Goal: Task Accomplishment & Management: Complete application form

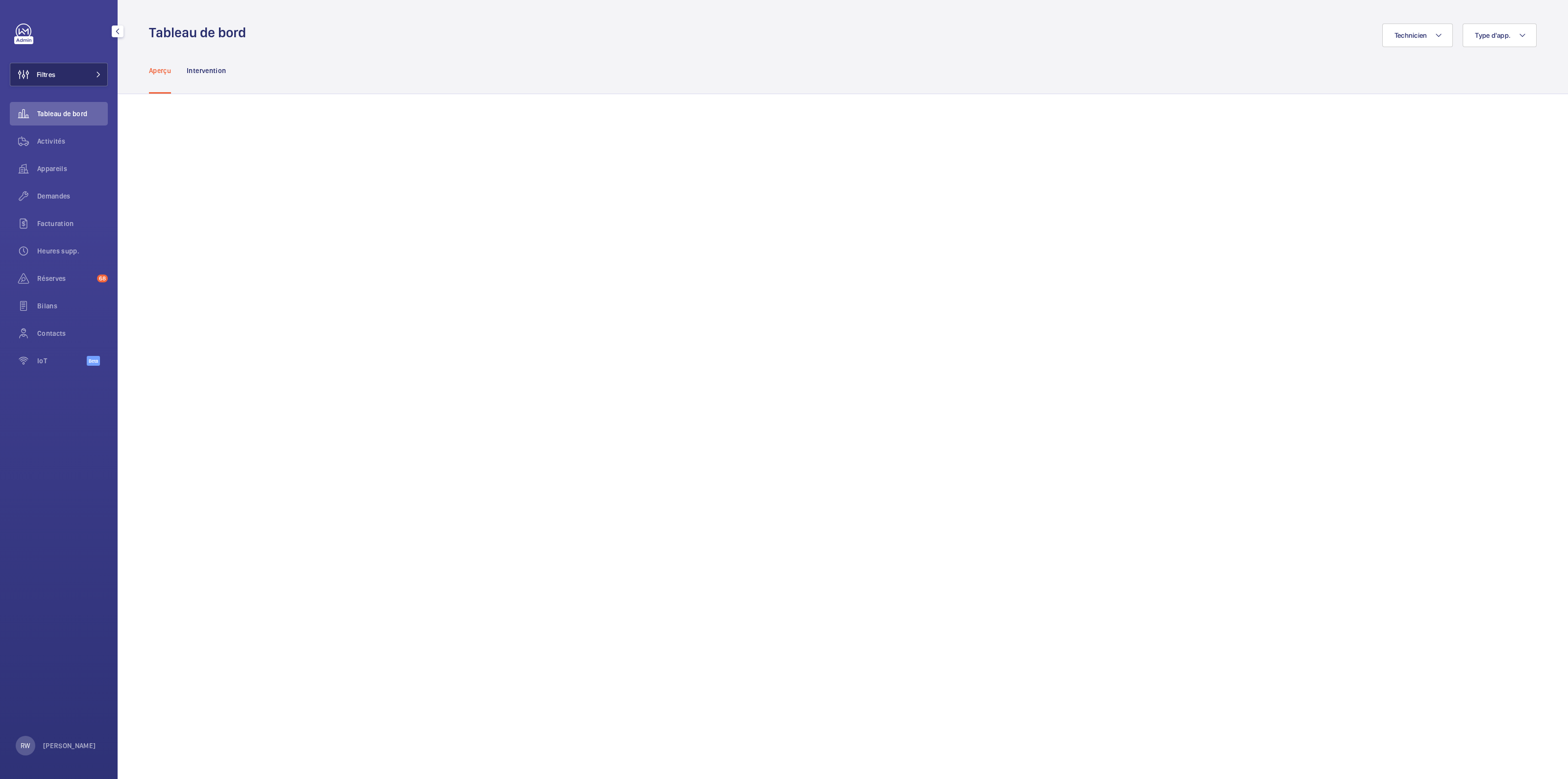
click at [77, 69] on button "Filtres" at bounding box center [58, 74] width 98 height 24
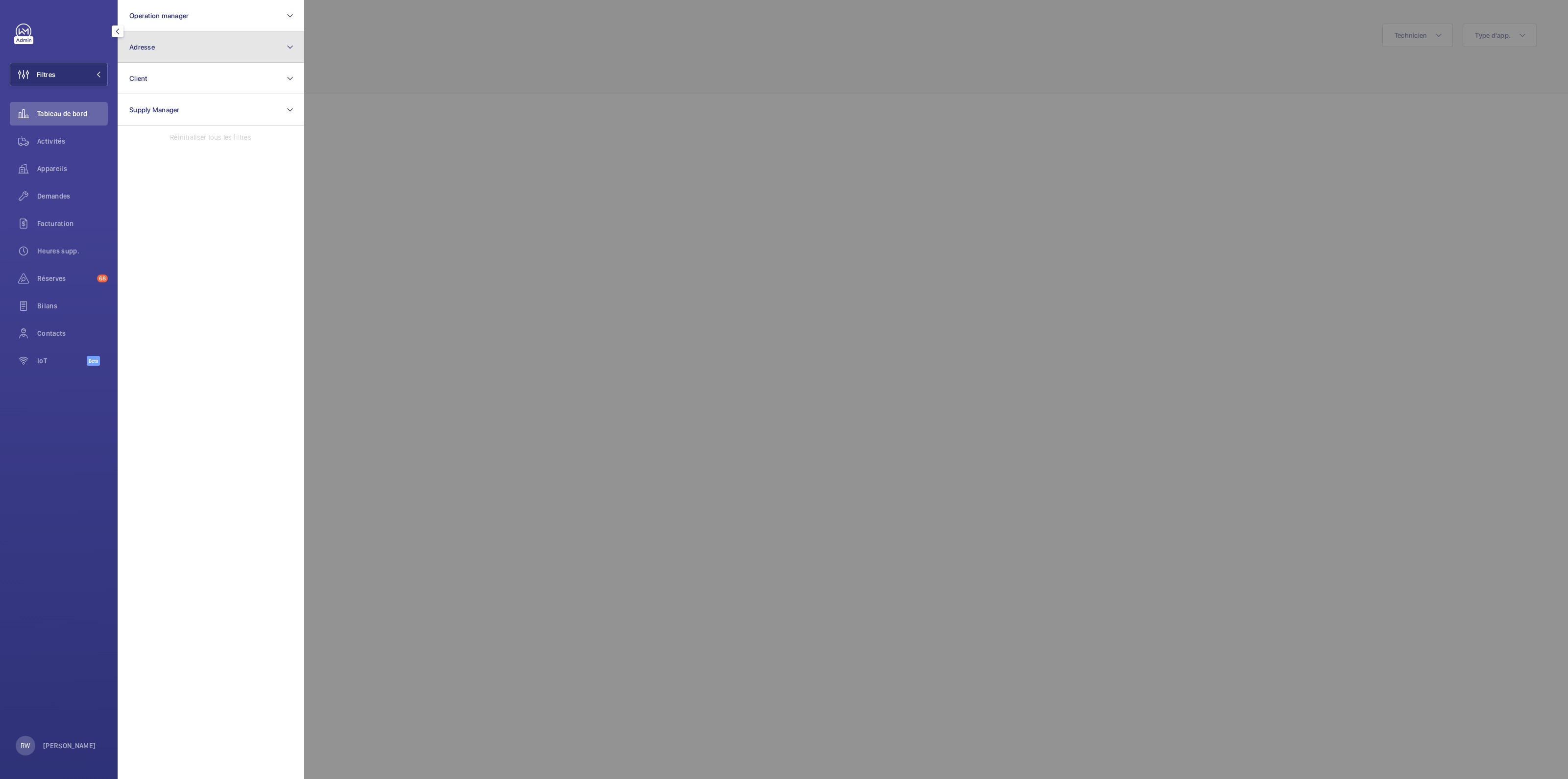
click at [164, 57] on button "Adresse" at bounding box center [211, 48] width 186 height 32
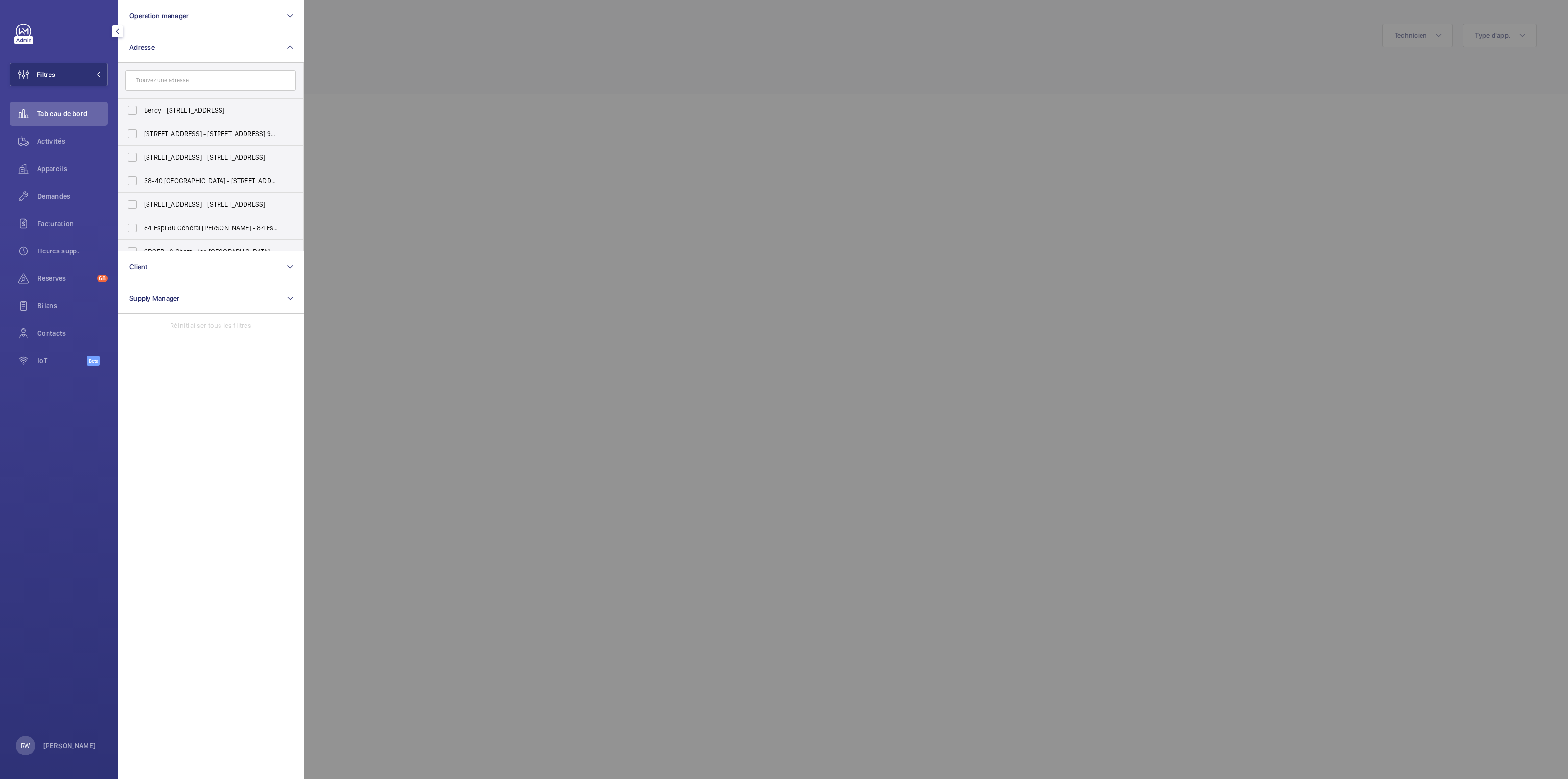
click at [145, 79] on input "text" at bounding box center [211, 80] width 170 height 21
click at [298, 46] on button "Adresse" at bounding box center [211, 48] width 186 height 32
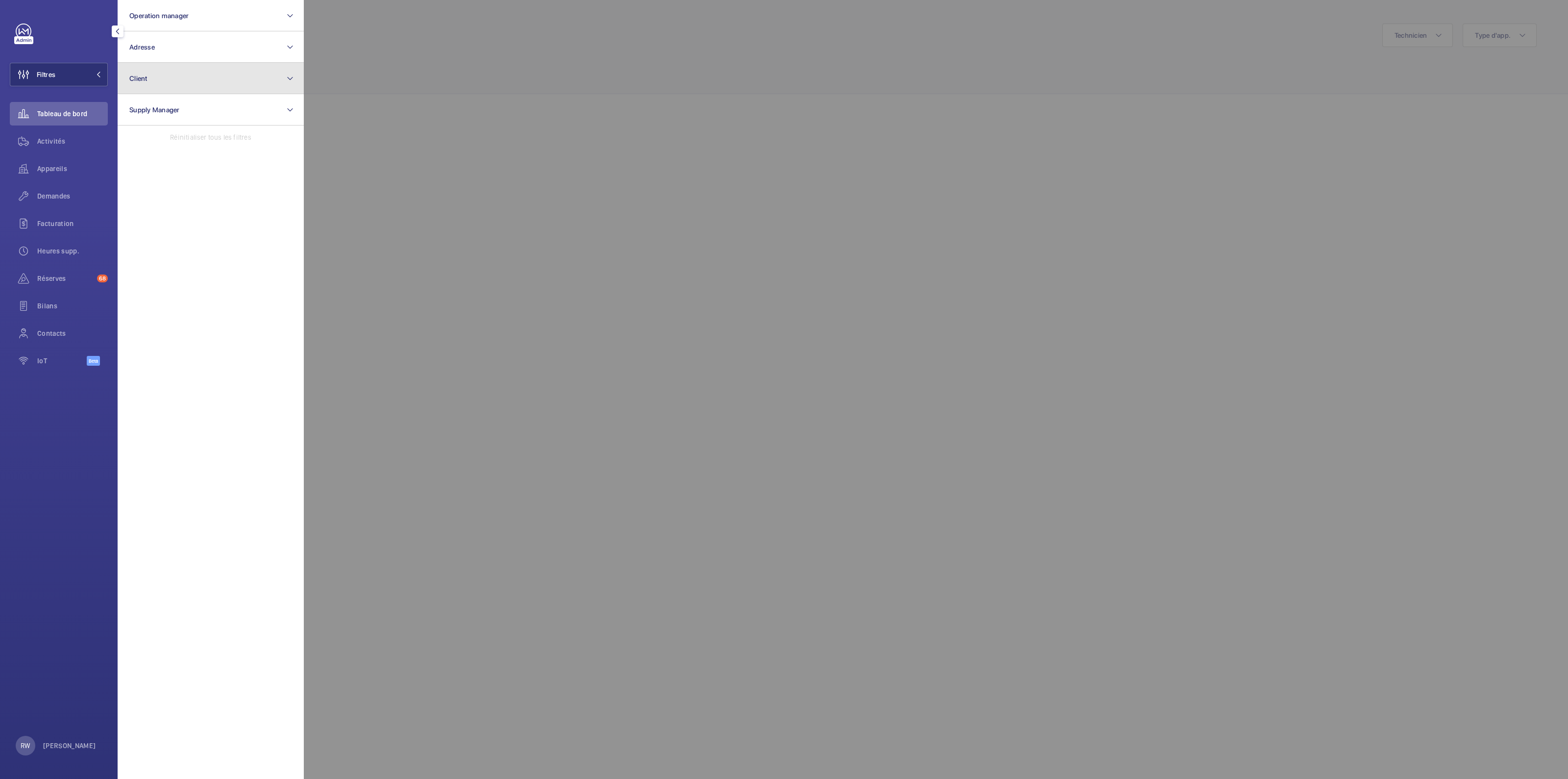
click at [268, 78] on button "Client" at bounding box center [211, 79] width 186 height 32
type input "wemaintain"
click at [136, 146] on input "WeMaintain FR" at bounding box center [132, 142] width 19 height 19
checkbox input "true"
click at [517, 86] on div at bounding box center [1088, 389] width 1568 height 779
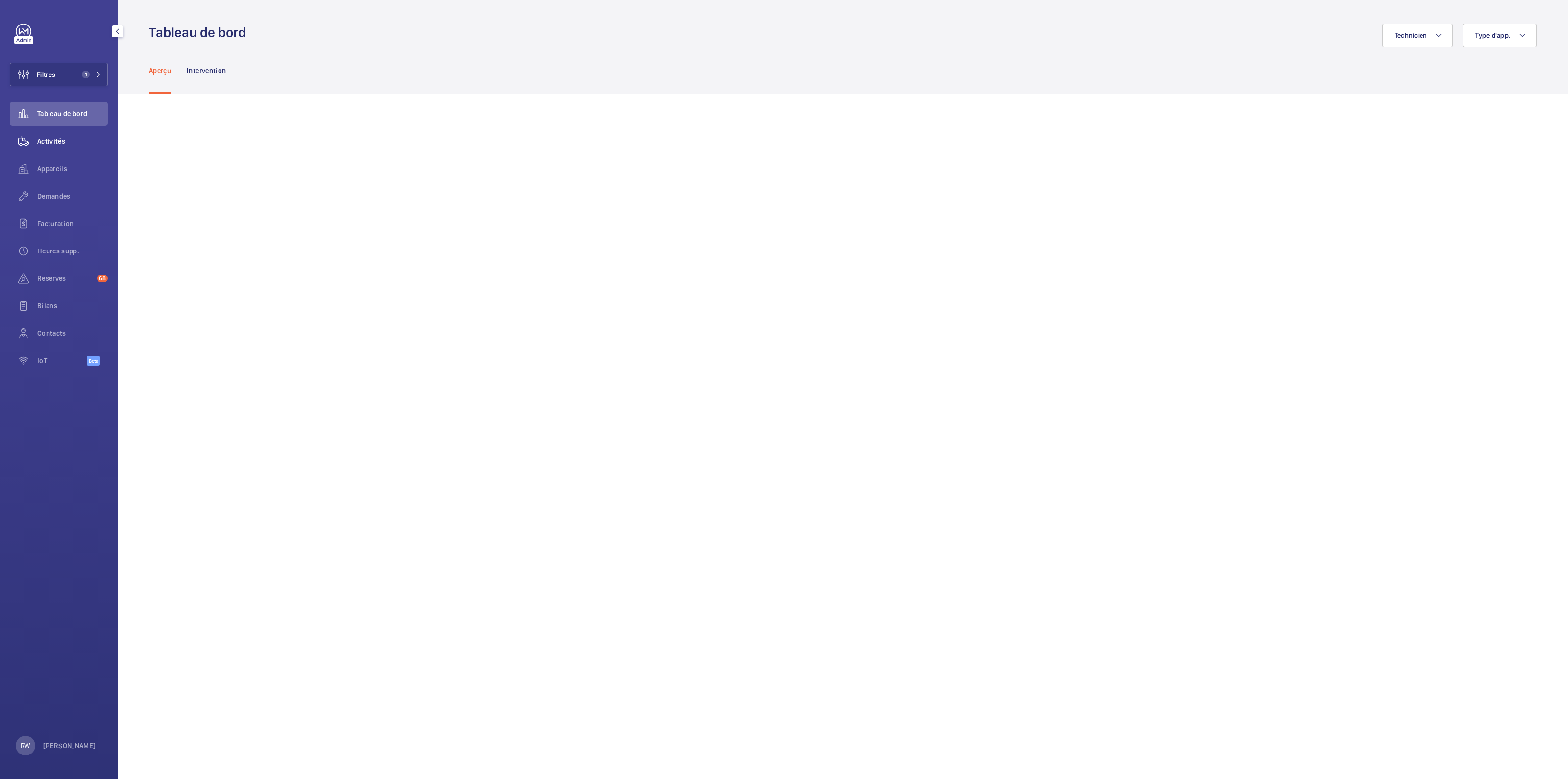
click at [49, 138] on span "Activités" at bounding box center [72, 141] width 71 height 10
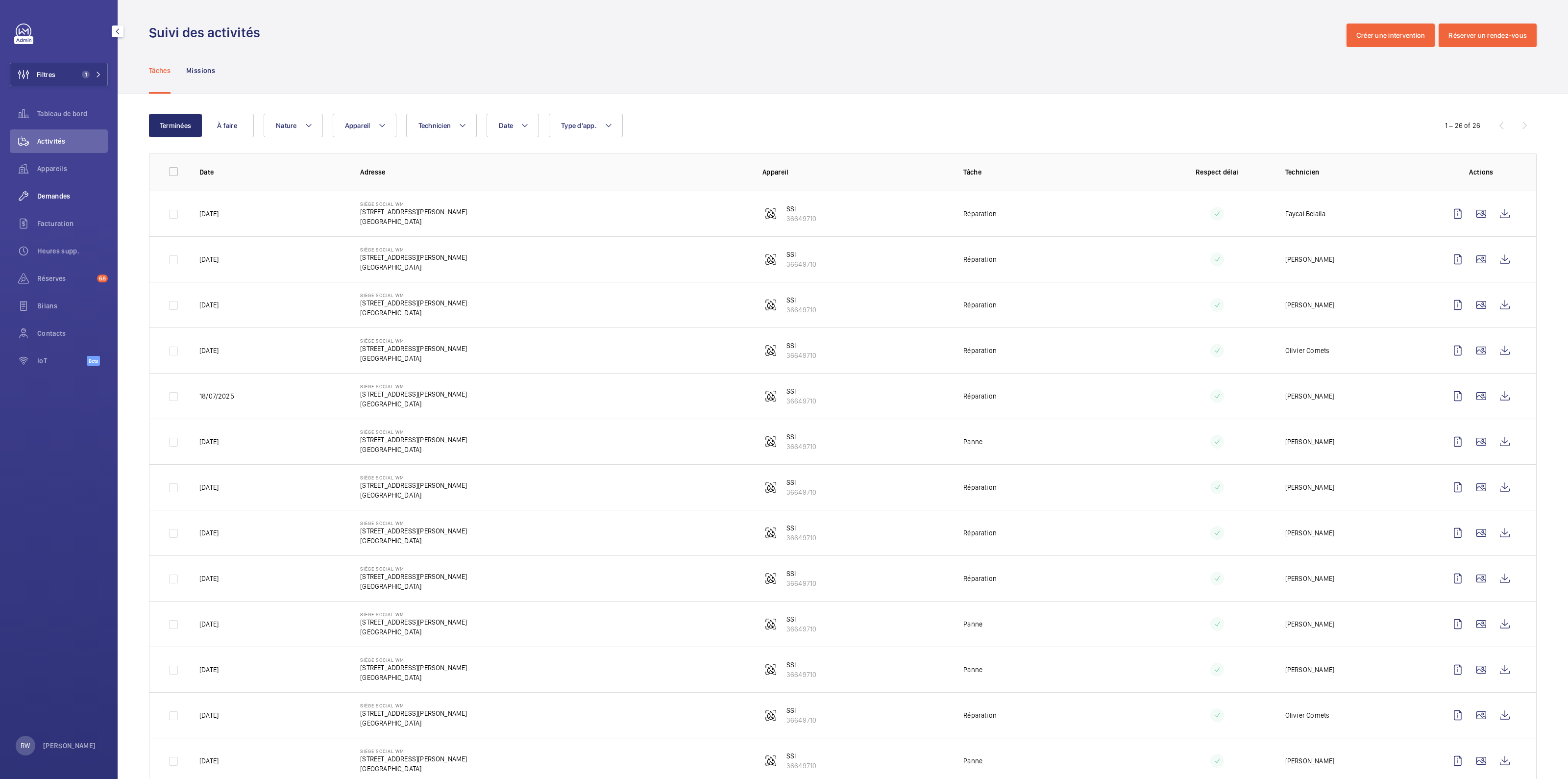
click at [52, 194] on span "Demandes" at bounding box center [72, 196] width 71 height 10
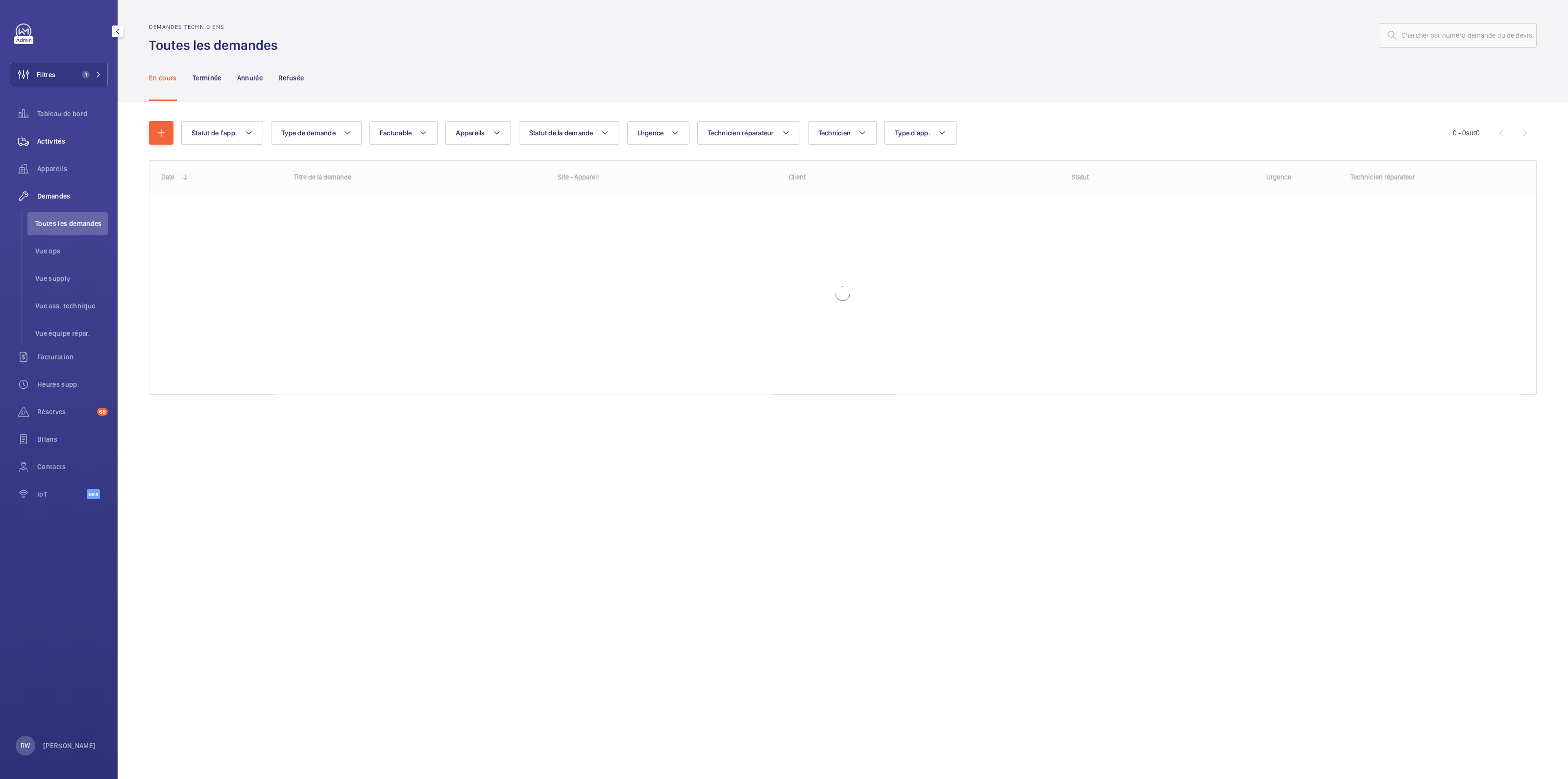
click at [53, 139] on span "Activités" at bounding box center [72, 141] width 71 height 10
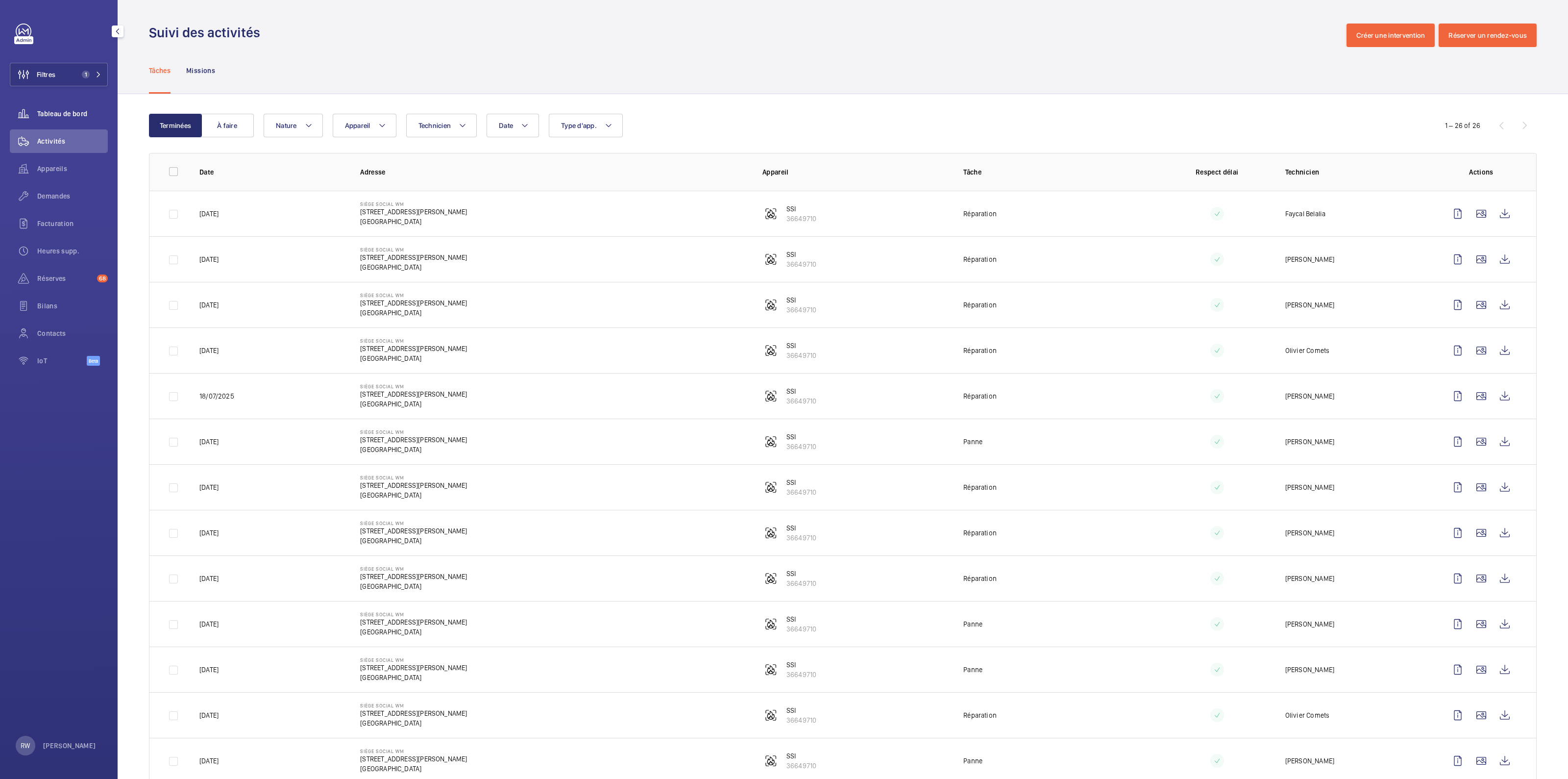
click at [42, 116] on span "Tableau de bord" at bounding box center [72, 114] width 71 height 10
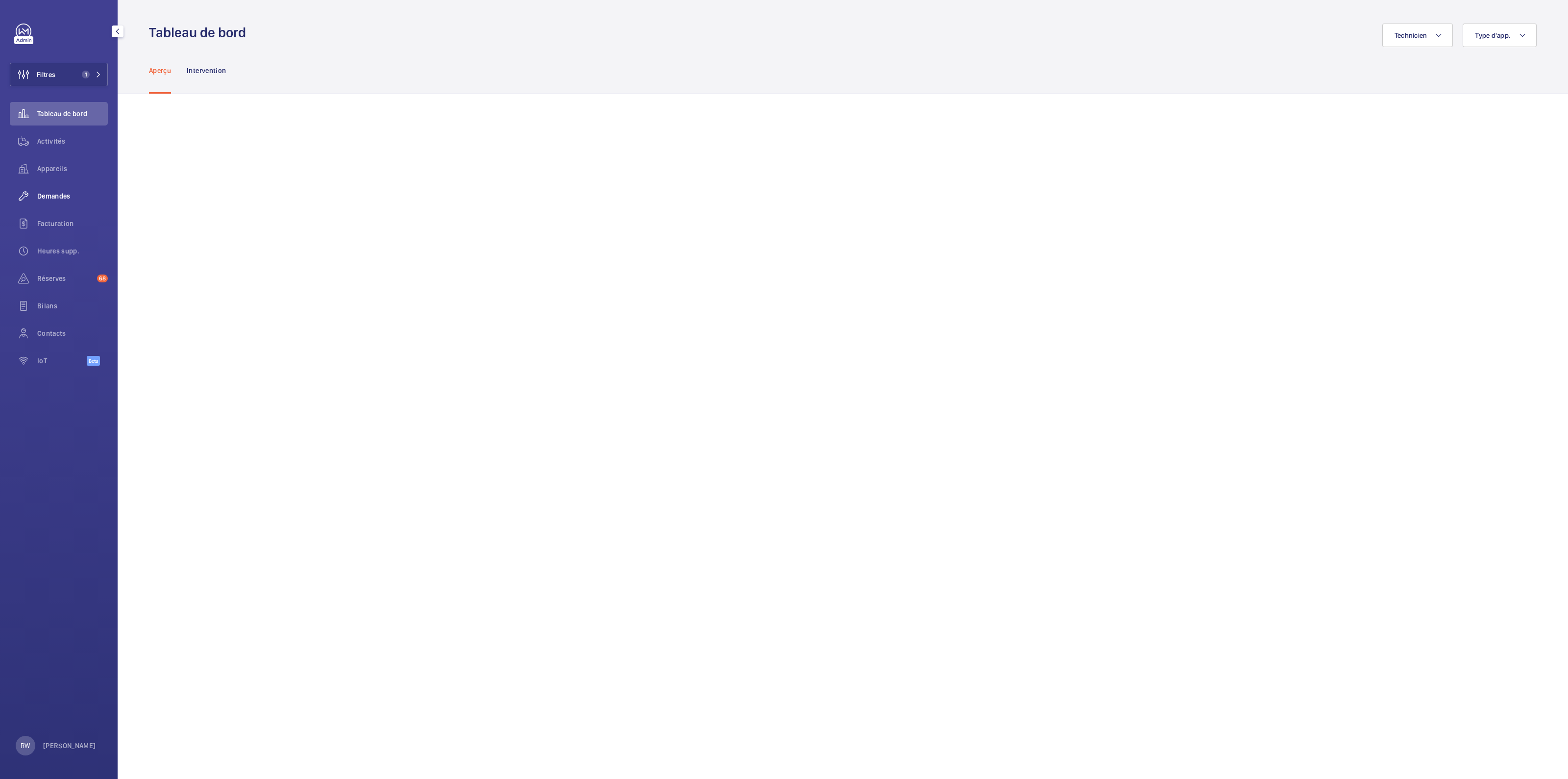
click at [54, 198] on span "Demandes" at bounding box center [72, 196] width 71 height 10
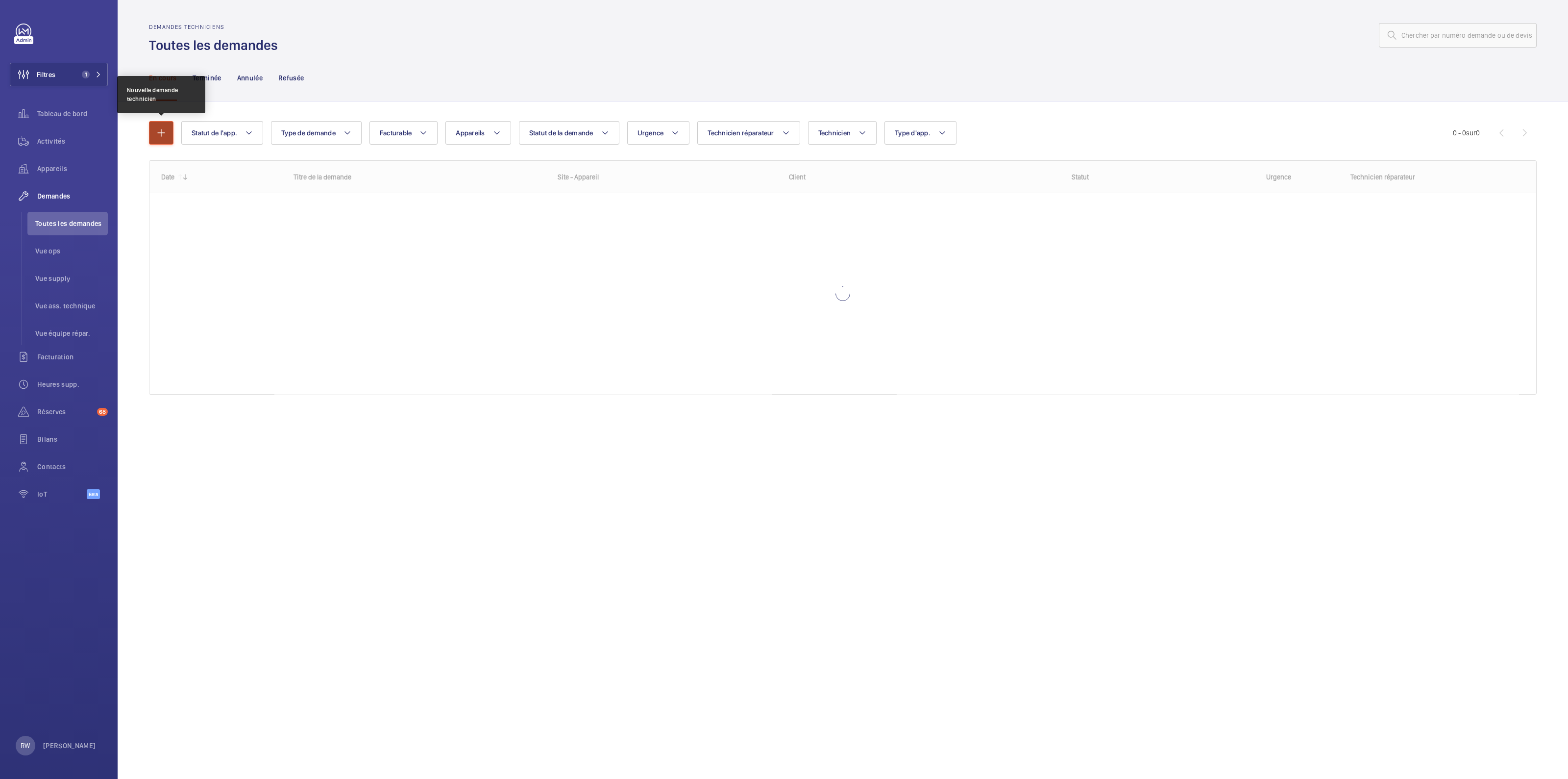
click at [163, 133] on mat-icon "button" at bounding box center [161, 132] width 12 height 12
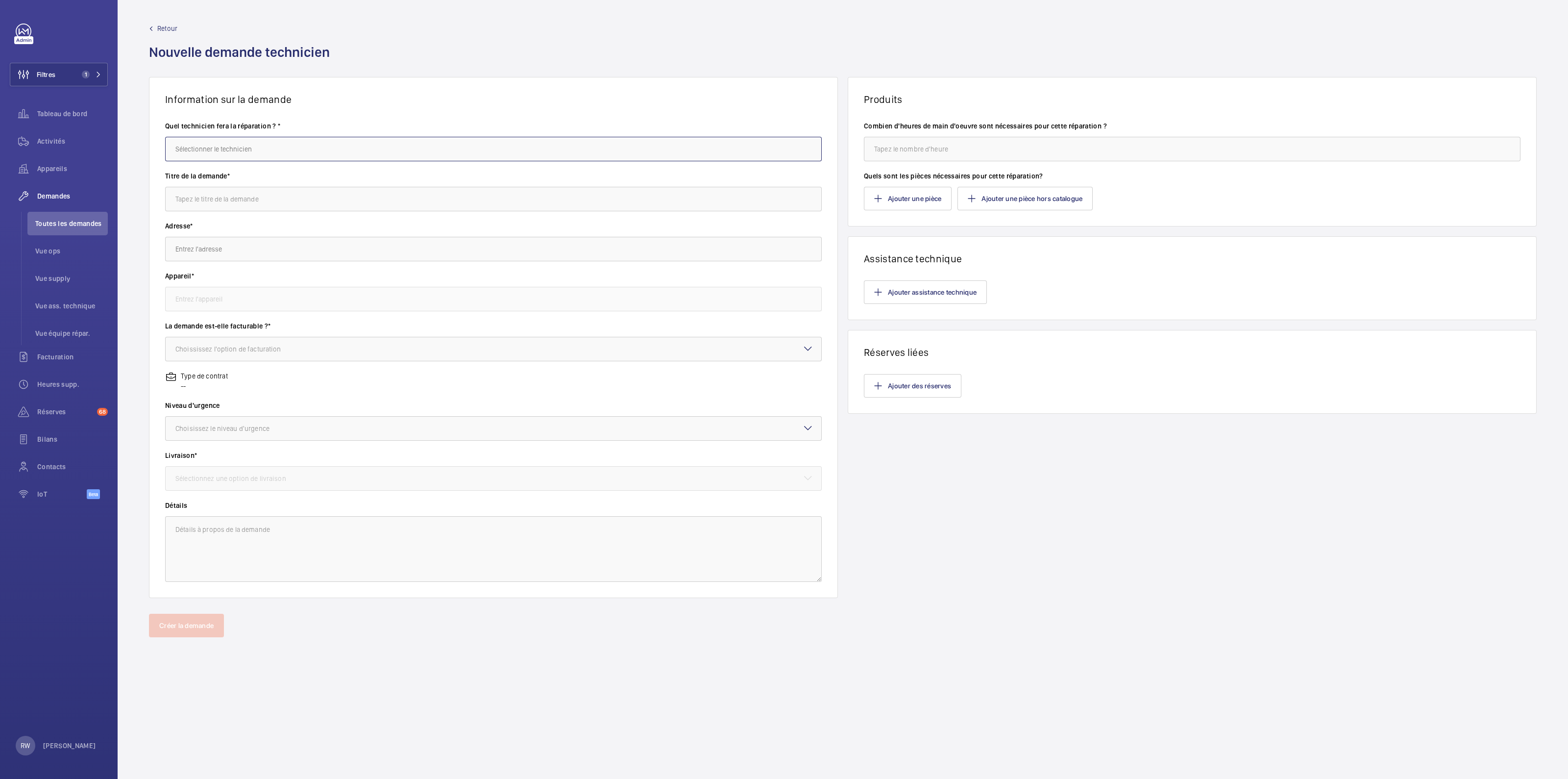
click at [243, 150] on input "text" at bounding box center [493, 149] width 657 height 24
click at [222, 143] on input "text" at bounding box center [493, 149] width 657 height 24
click at [245, 182] on mat-option "Amine Ourchid" at bounding box center [493, 178] width 656 height 24
type input "Amine Ourchid"
click at [241, 194] on input "text" at bounding box center [493, 199] width 657 height 24
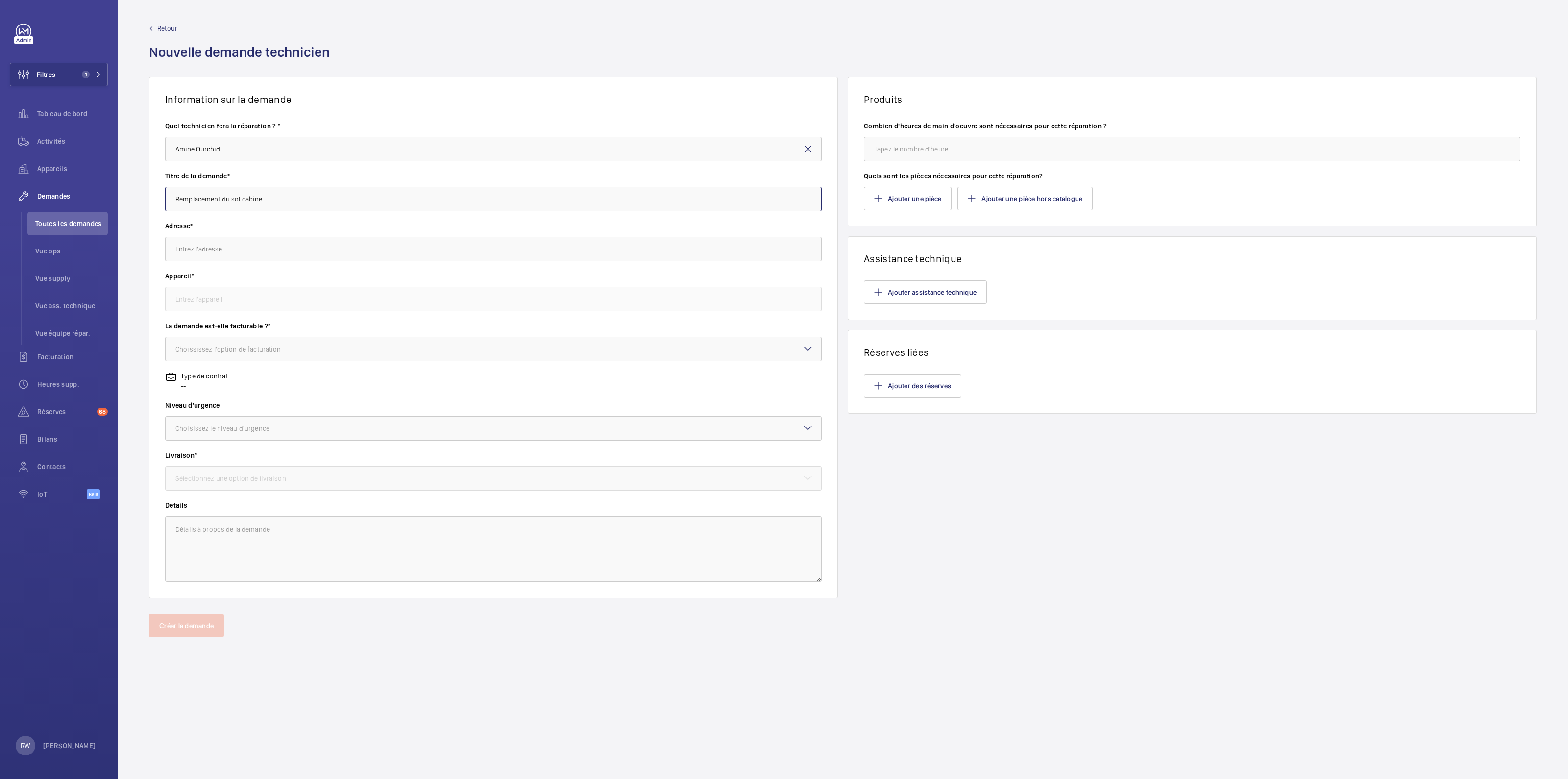
type input "Remplacement du sol cabine"
click at [229, 253] on input "text" at bounding box center [493, 249] width 657 height 24
click at [211, 243] on input "text" at bounding box center [493, 249] width 657 height 24
click at [250, 252] on input "text" at bounding box center [493, 249] width 657 height 24
paste input "[STREET_ADDRESS][PERSON_NAME]"
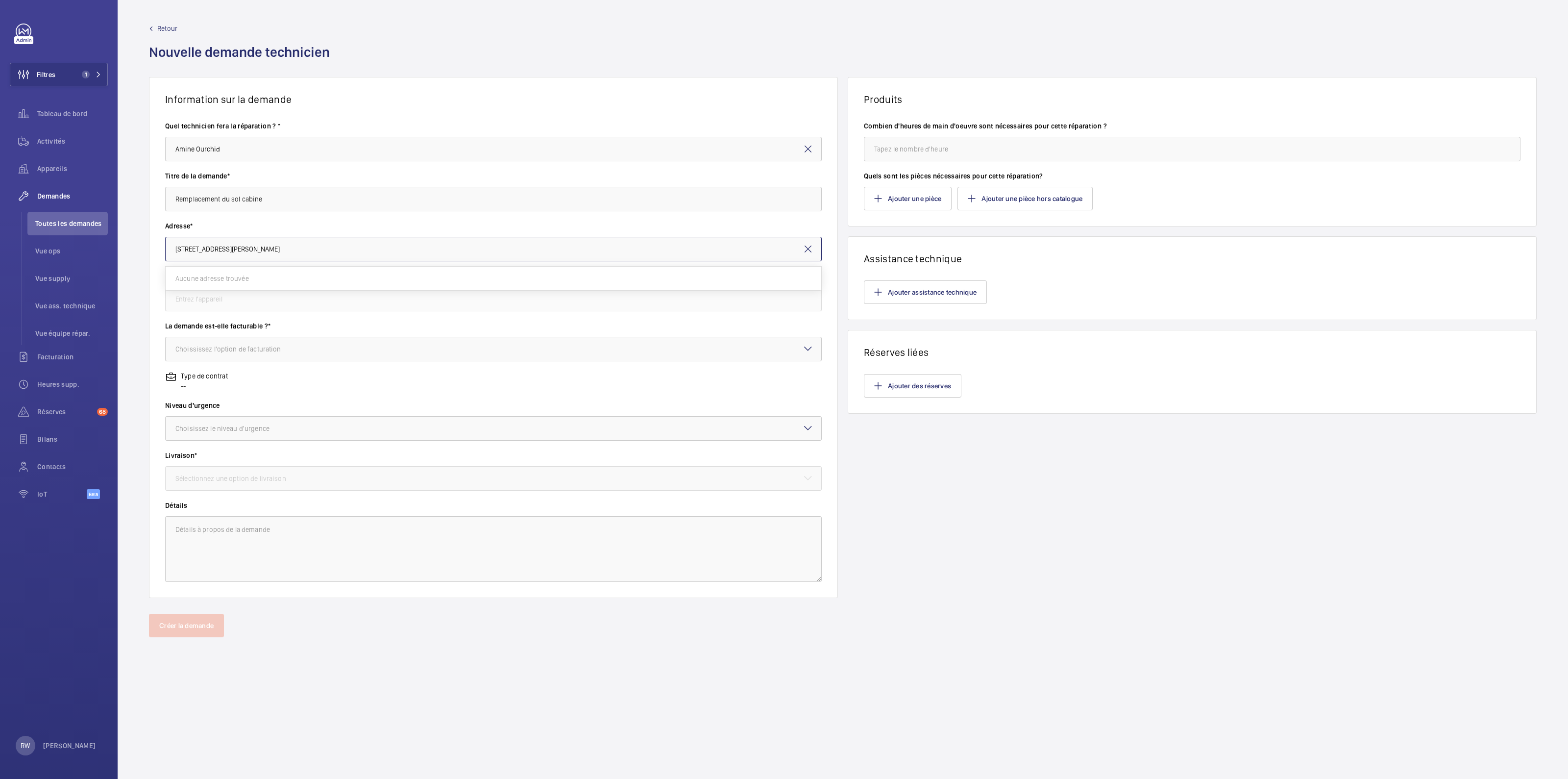
drag, startPoint x: 170, startPoint y: 246, endPoint x: 200, endPoint y: 258, distance: 32.3
click at [171, 246] on input "[STREET_ADDRESS][PERSON_NAME]" at bounding box center [493, 249] width 657 height 24
click at [320, 253] on input "[STREET_ADDRESS][PERSON_NAME]" at bounding box center [493, 249] width 657 height 24
drag, startPoint x: 353, startPoint y: 245, endPoint x: 248, endPoint y: 247, distance: 105.0
click at [248, 247] on input "[STREET_ADDRESS][PERSON_NAME]" at bounding box center [493, 249] width 657 height 24
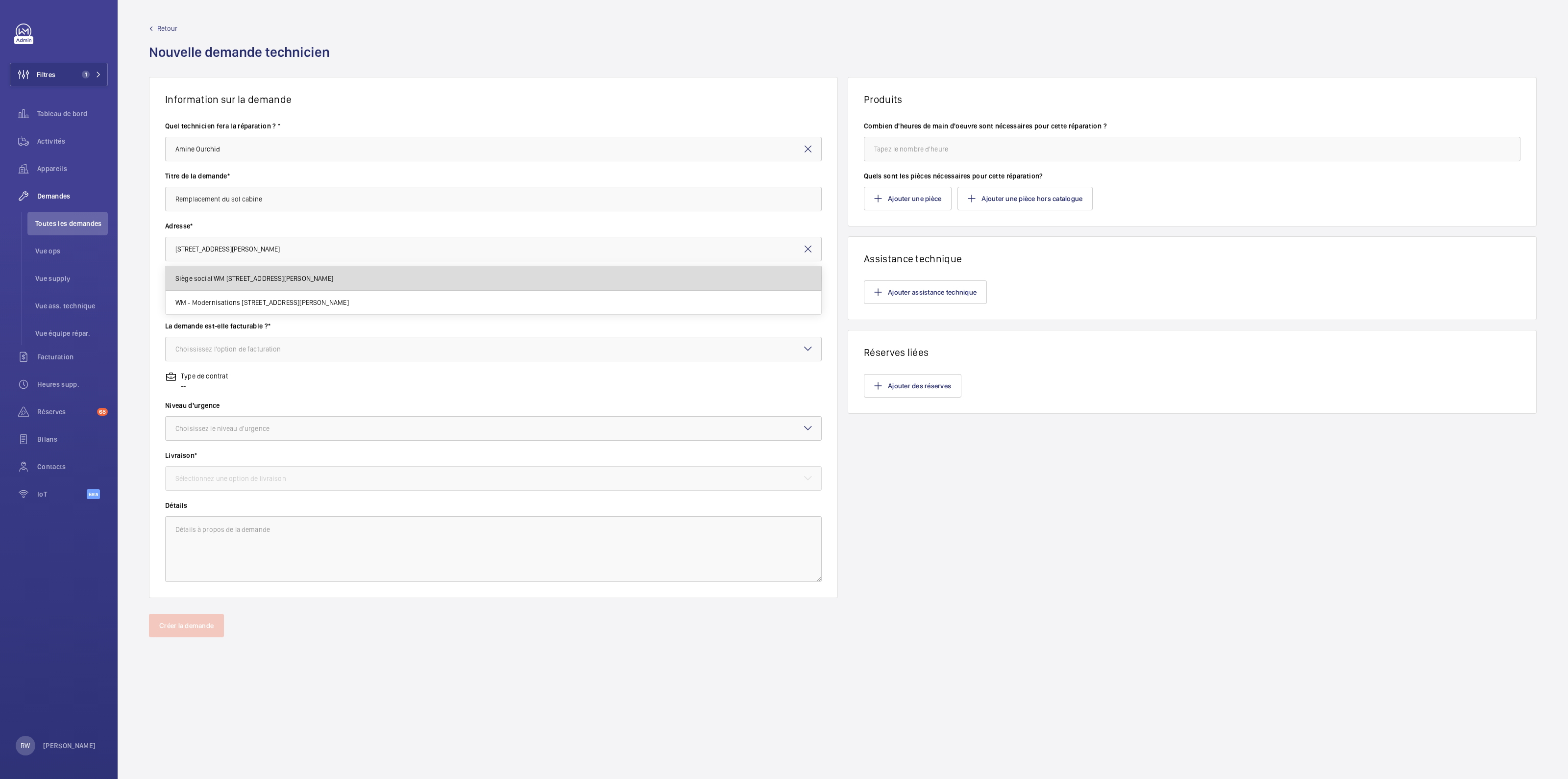
click at [242, 278] on span "Siège social WM [STREET_ADDRESS][PERSON_NAME]" at bounding box center [254, 278] width 158 height 10
type input "Siège social WM [STREET_ADDRESS][PERSON_NAME]"
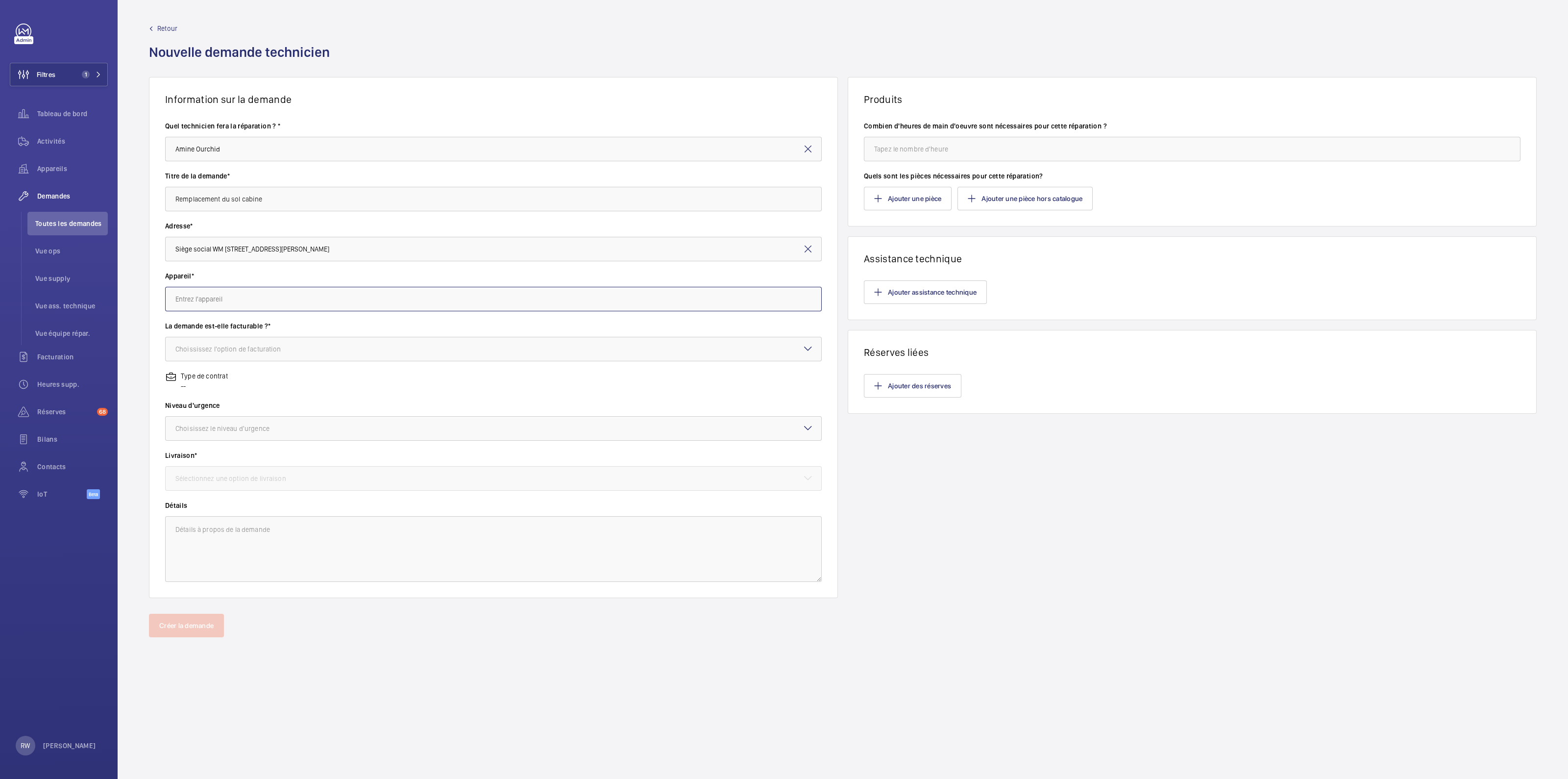
click at [241, 295] on input "text" at bounding box center [493, 299] width 657 height 24
click at [215, 328] on span "50085470 - Ascenseur" at bounding box center [210, 328] width 69 height 10
type input "50085470 - Ascenseur"
click at [200, 351] on div "Choississez l'option de facturation" at bounding box center [240, 349] width 130 height 10
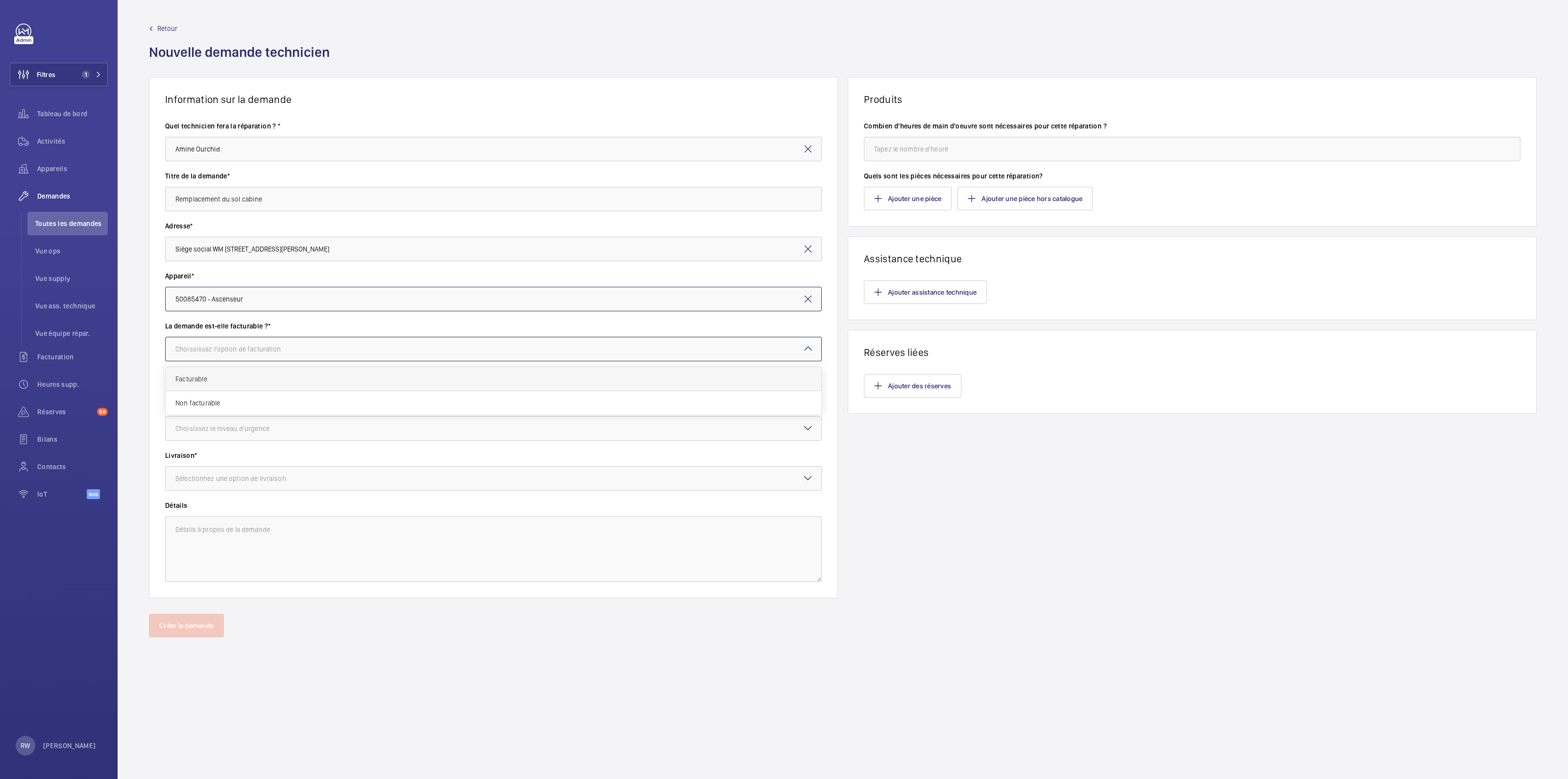
click at [196, 378] on span "Facturable" at bounding box center [493, 379] width 636 height 10
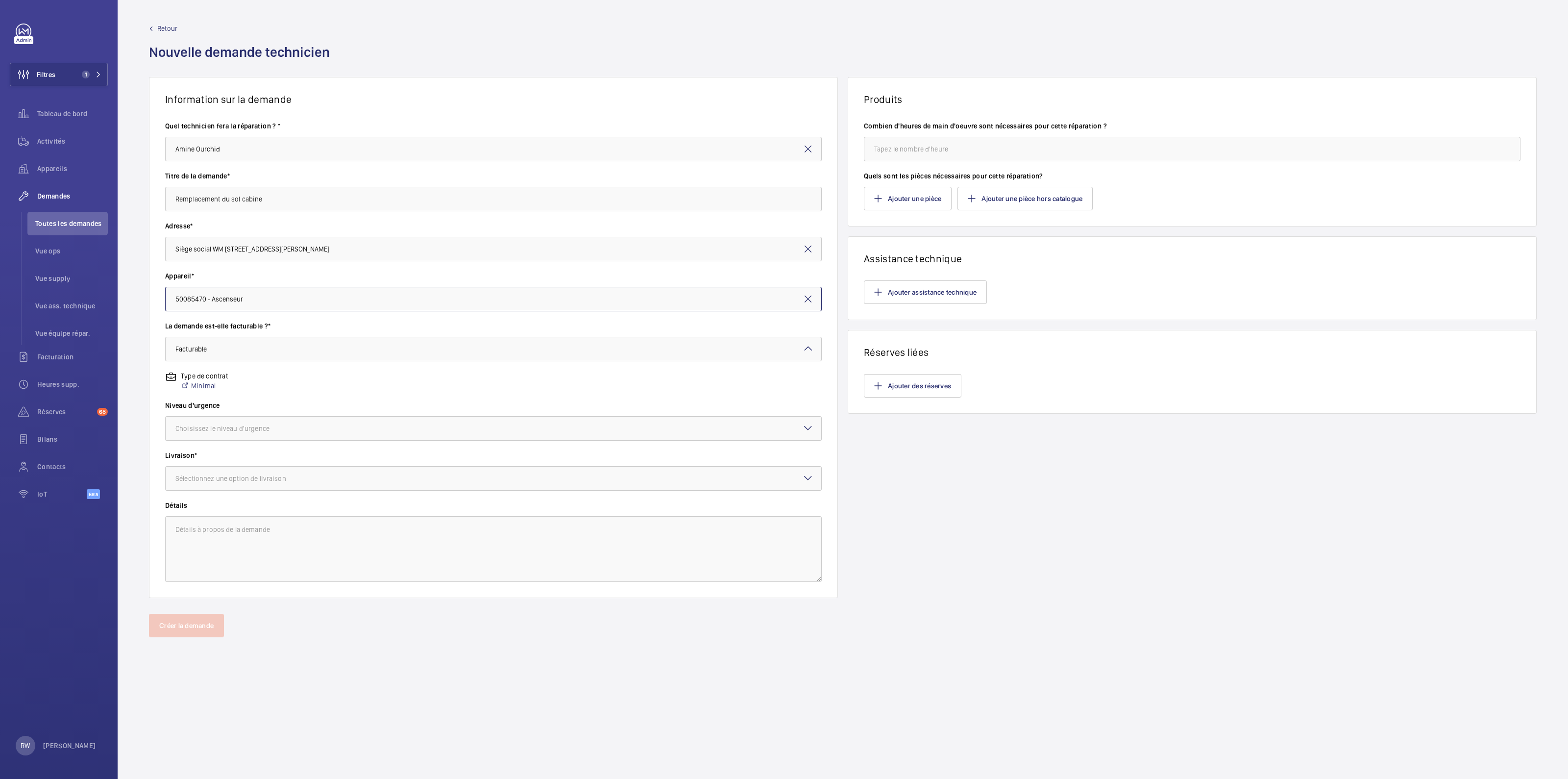
click at [208, 425] on div "Choisissez le niveau d'urgence" at bounding box center [234, 429] width 119 height 10
click at [213, 484] on span "Cette semaine" at bounding box center [493, 482] width 636 height 10
click at [220, 481] on div "Sélectionnez une option de livraison" at bounding box center [243, 479] width 135 height 10
click at [206, 557] on span "WM Entrepôt ([GEOGRAPHIC_DATA])" at bounding box center [493, 557] width 636 height 10
click at [212, 530] on textarea at bounding box center [493, 549] width 657 height 66
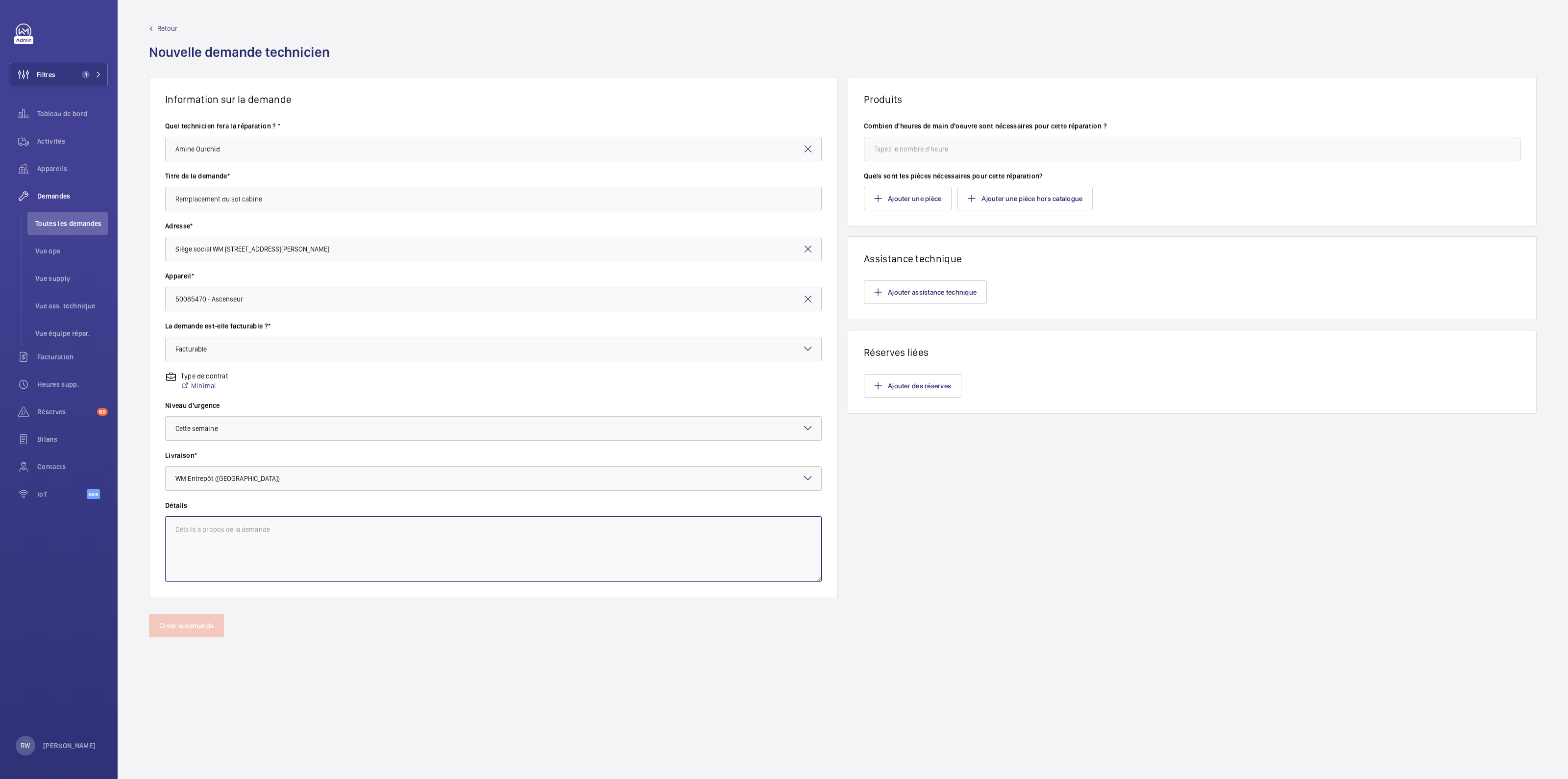
click at [194, 527] on textarea at bounding box center [493, 549] width 657 height 66
type textarea "R"
type textarea "Proposition du remplacement du sol cabine"
click at [937, 149] on input "number" at bounding box center [1192, 149] width 657 height 24
type input "1"
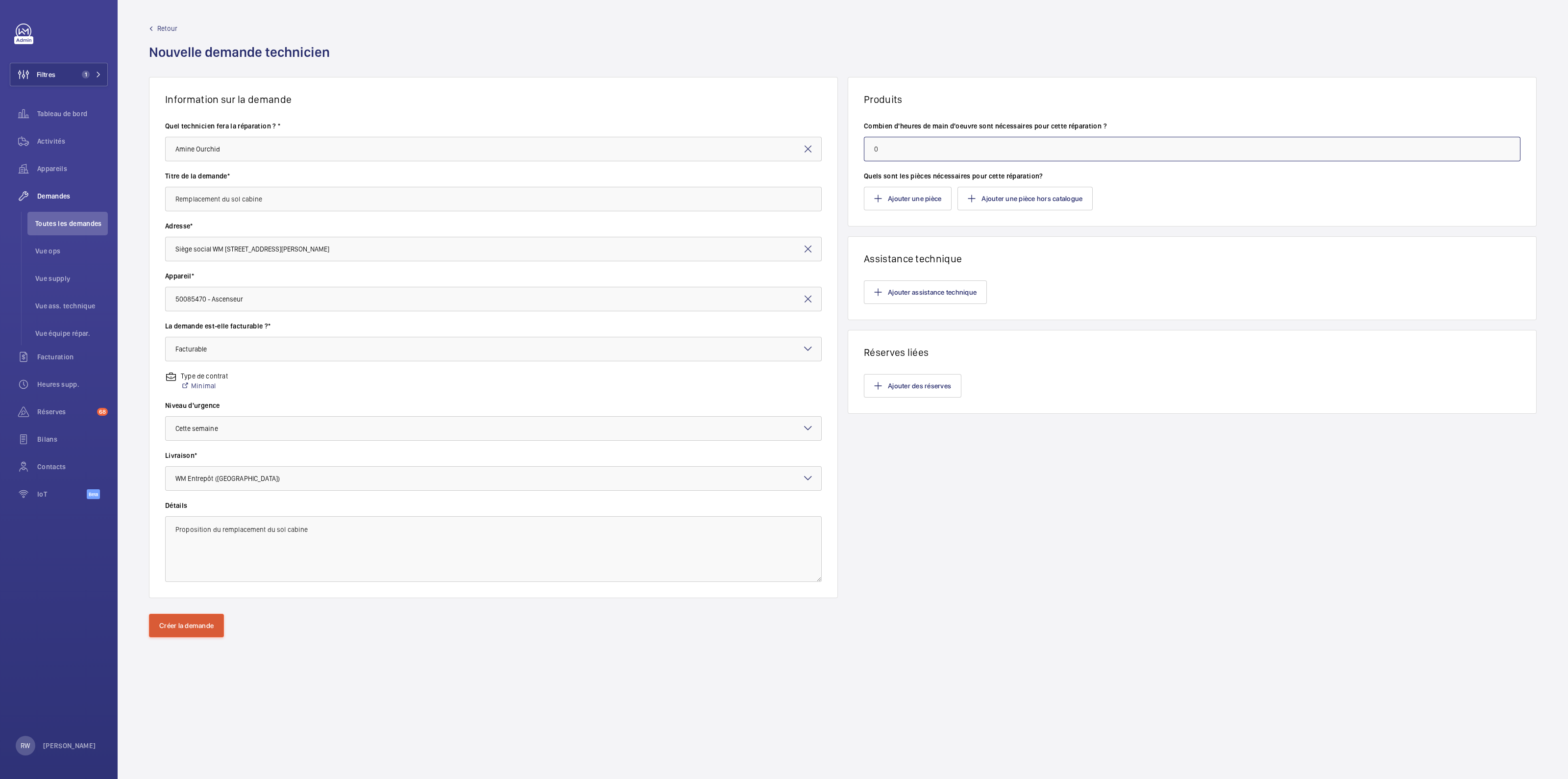
type input "0"
click at [175, 629] on button "Créer la demande" at bounding box center [186, 626] width 75 height 24
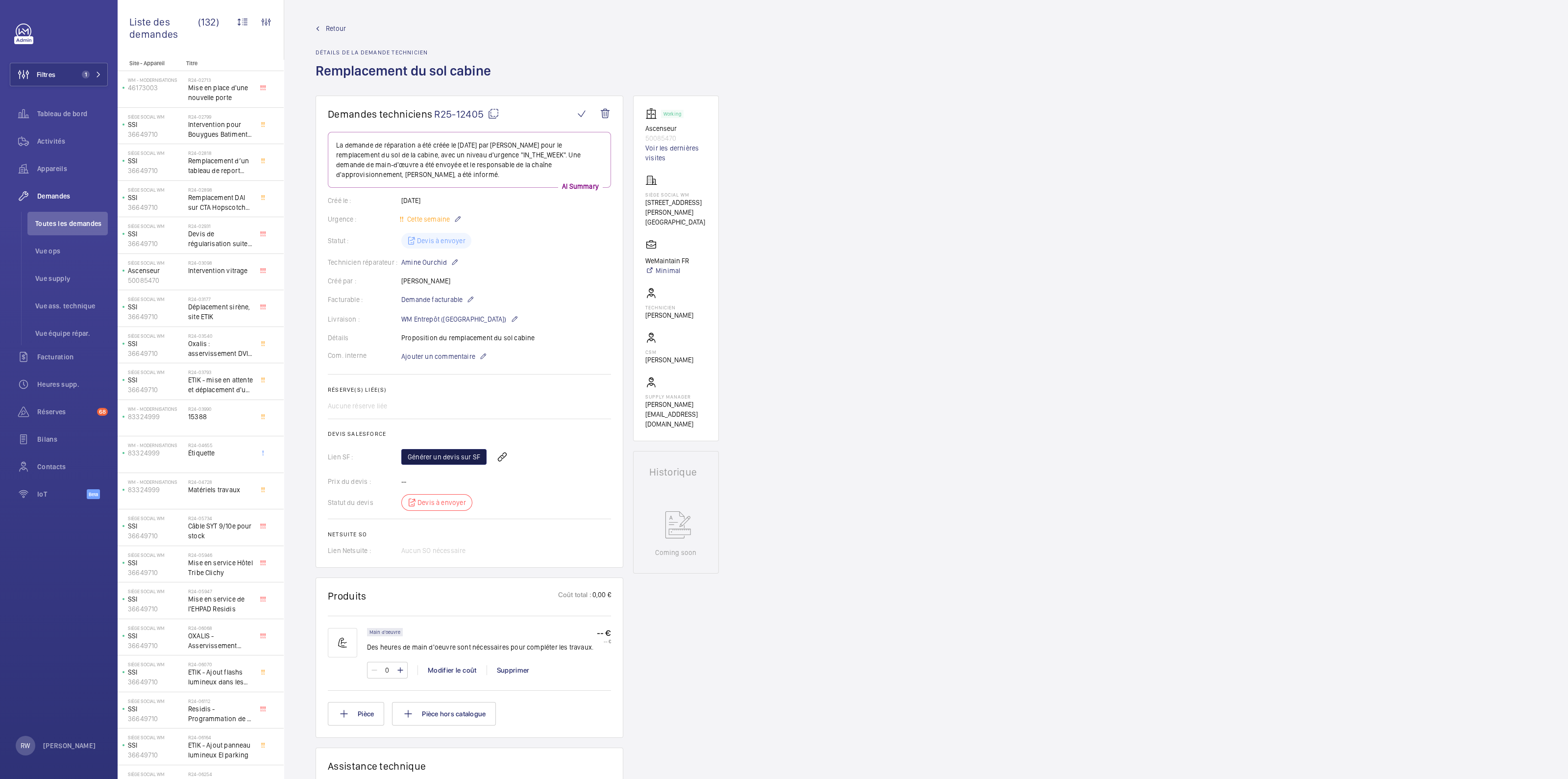
click at [446, 458] on link "Générer un devis sur SF" at bounding box center [444, 457] width 85 height 16
click at [400, 670] on mat-icon at bounding box center [400, 670] width 8 height 12
type input "1"
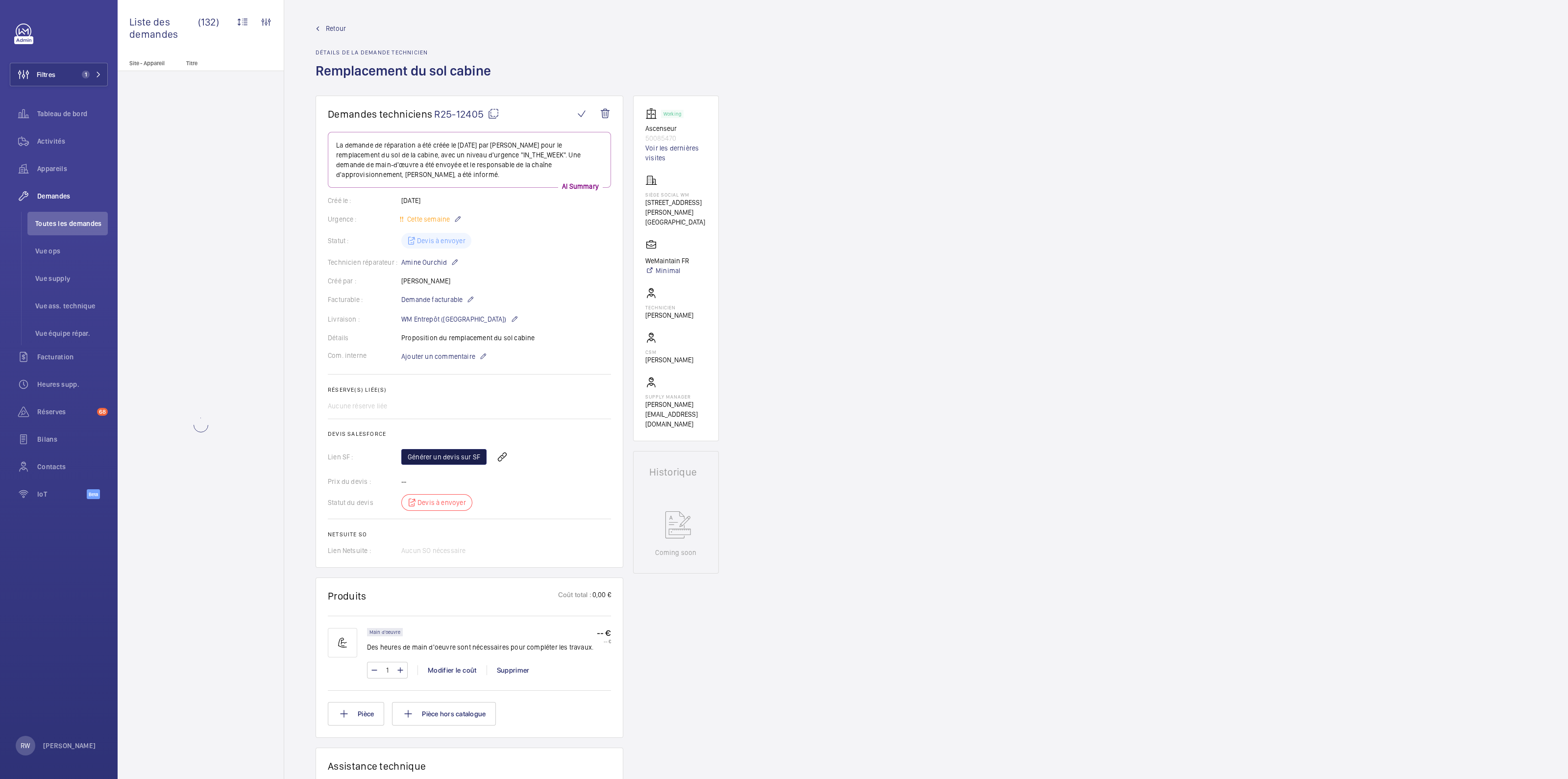
click at [453, 460] on link "Générer un devis sur SF" at bounding box center [444, 457] width 85 height 16
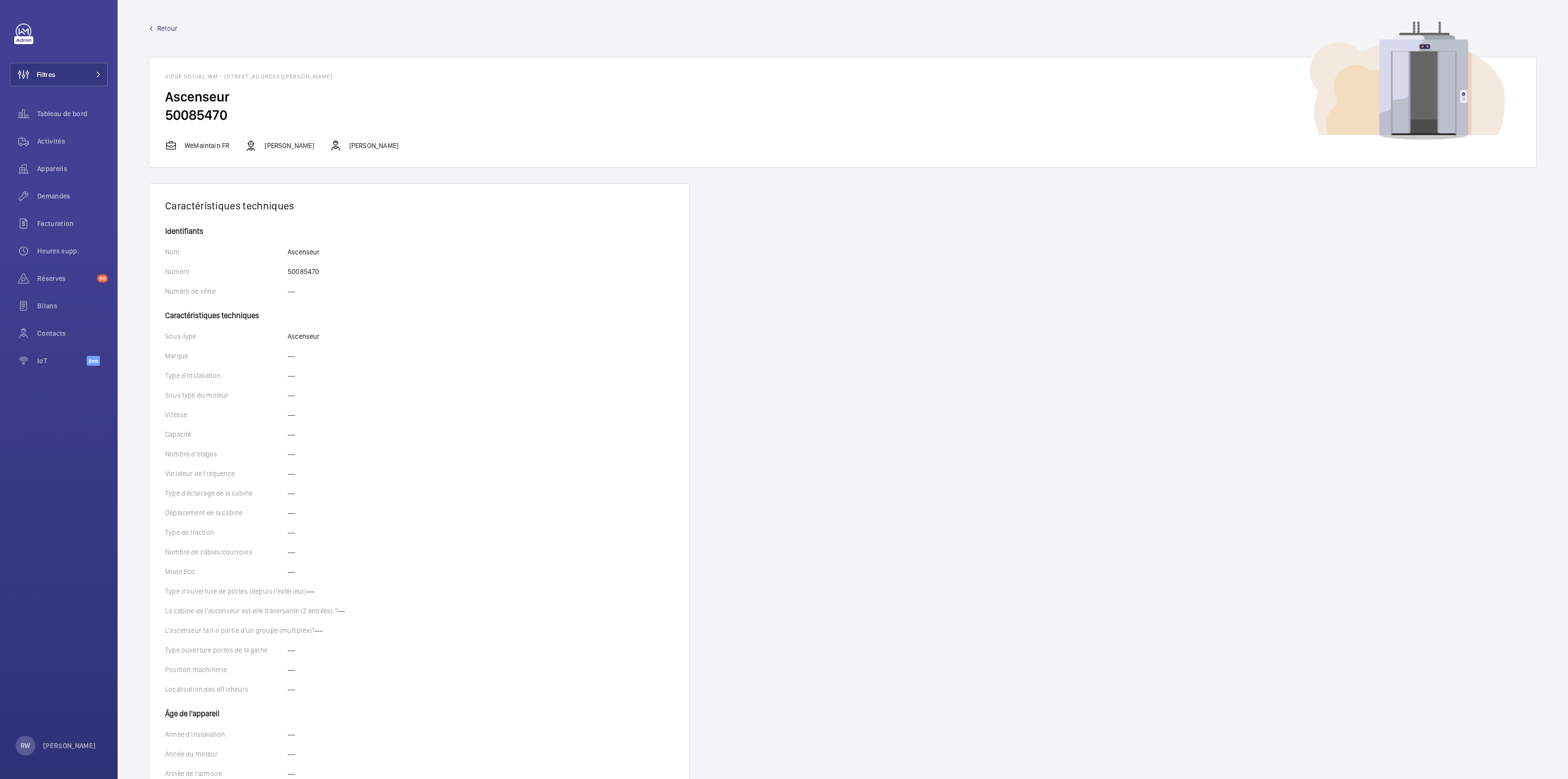
drag, startPoint x: 397, startPoint y: 77, endPoint x: 227, endPoint y: 83, distance: 170.1
click at [227, 83] on wm-front-card-header "Siège social WM - 20 bis Rue Louis Philippe, 92200 NEUILLY-SUR-SEINE" at bounding box center [843, 72] width 1387 height 30
copy h1 "[STREET_ADDRESS][PERSON_NAME]"
